Goal: Information Seeking & Learning: Learn about a topic

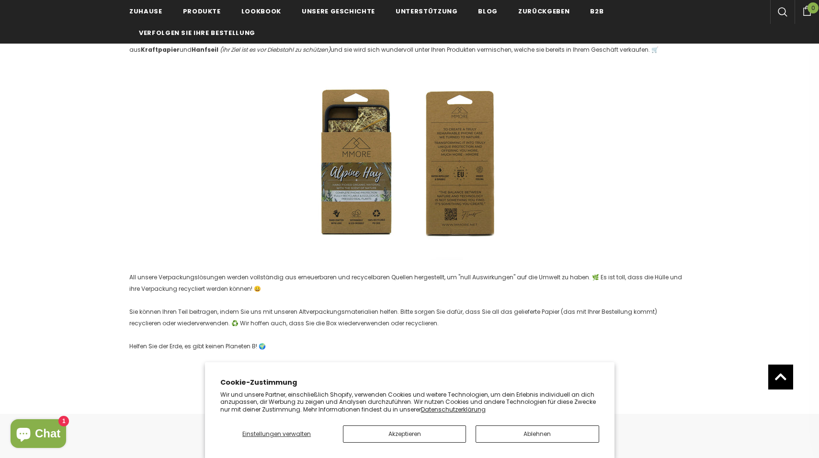
scroll to position [1251, 0]
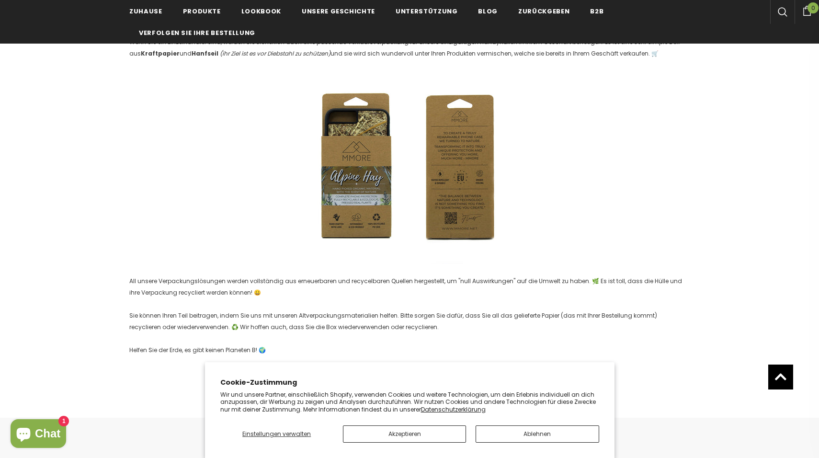
click at [349, 179] on img at bounding box center [410, 167] width 230 height 193
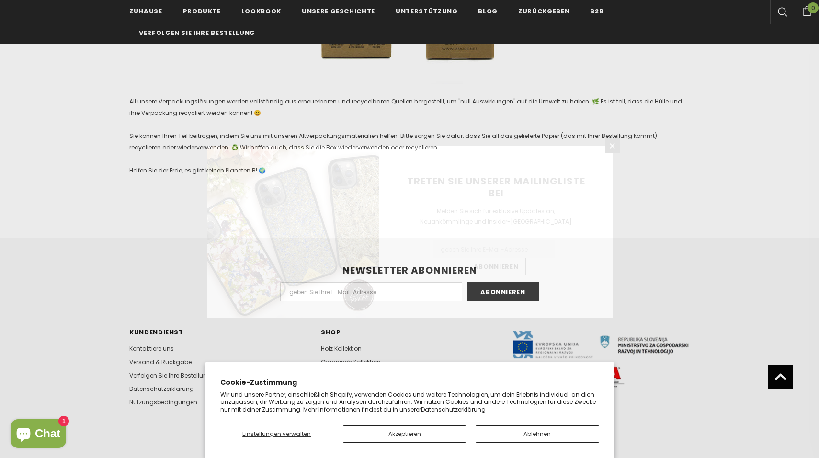
scroll to position [1493, 0]
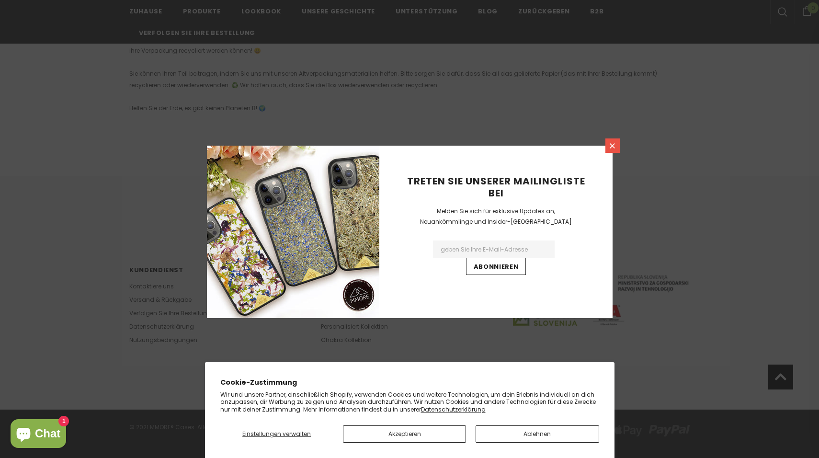
click at [613, 146] on icon at bounding box center [612, 145] width 5 height 5
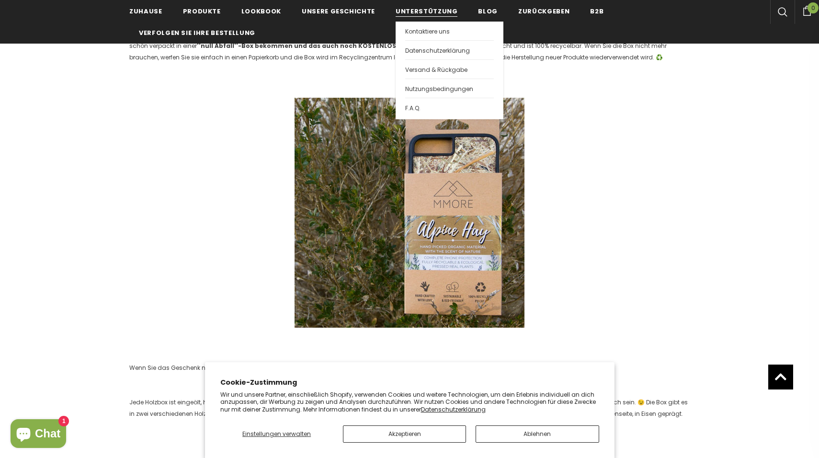
scroll to position [585, 0]
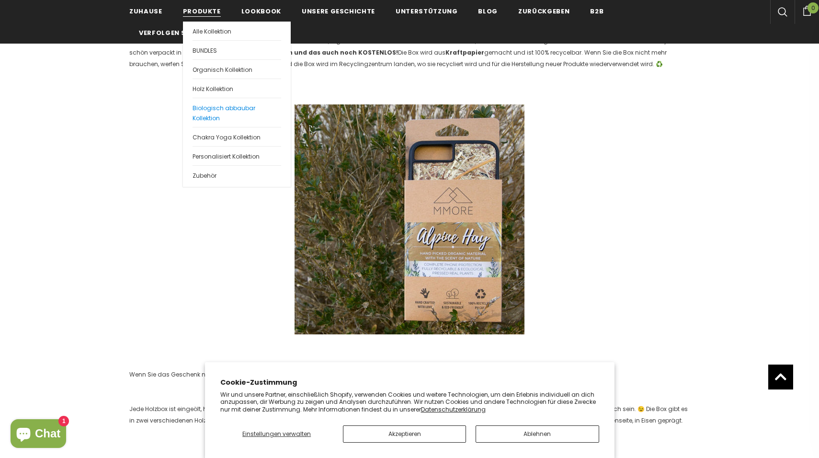
click at [203, 111] on span "Biologisch abbaubar Kollektion" at bounding box center [224, 113] width 63 height 18
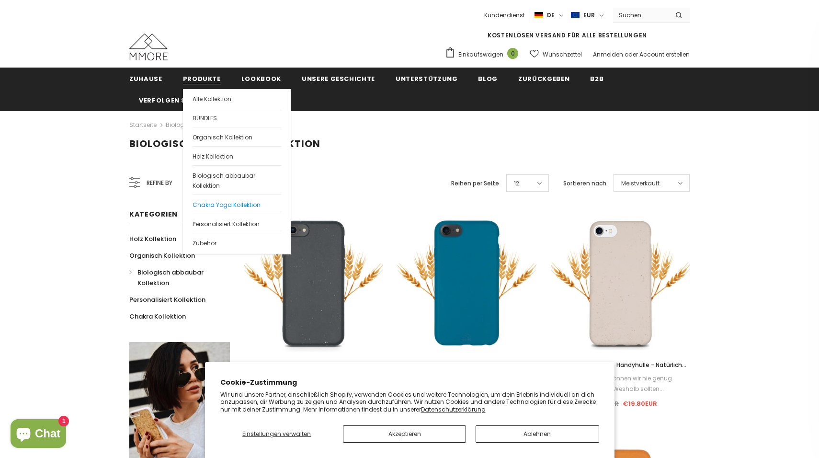
click at [198, 205] on span "Chakra Yoga Kollektion" at bounding box center [227, 205] width 68 height 8
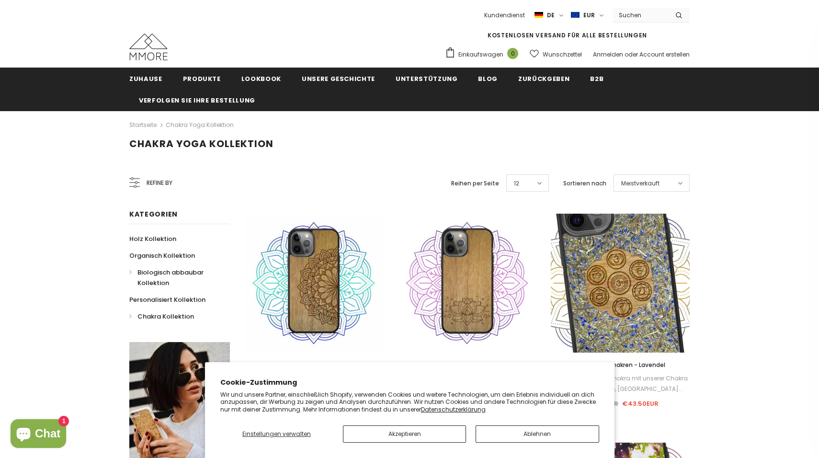
click at [161, 273] on span "Biologisch abbaubar Kollektion" at bounding box center [170, 278] width 66 height 20
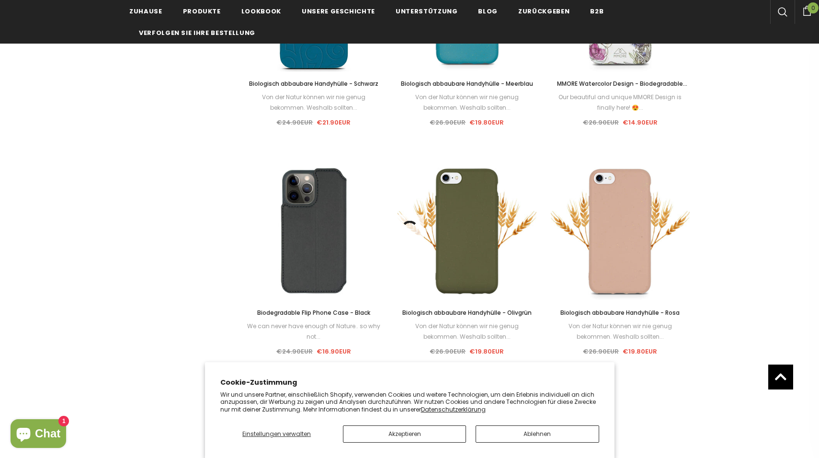
scroll to position [748, 0]
